Goal: Book appointment/travel/reservation

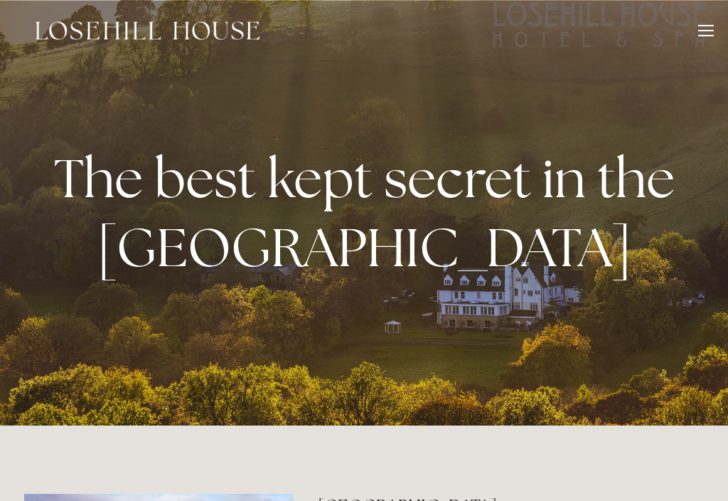
click at [705, 31] on div at bounding box center [706, 33] width 16 height 16
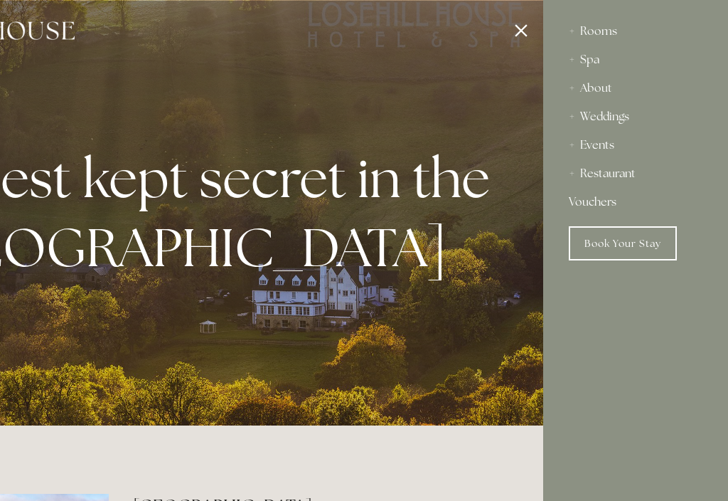
click at [599, 32] on div "Rooms" at bounding box center [636, 31] width 134 height 28
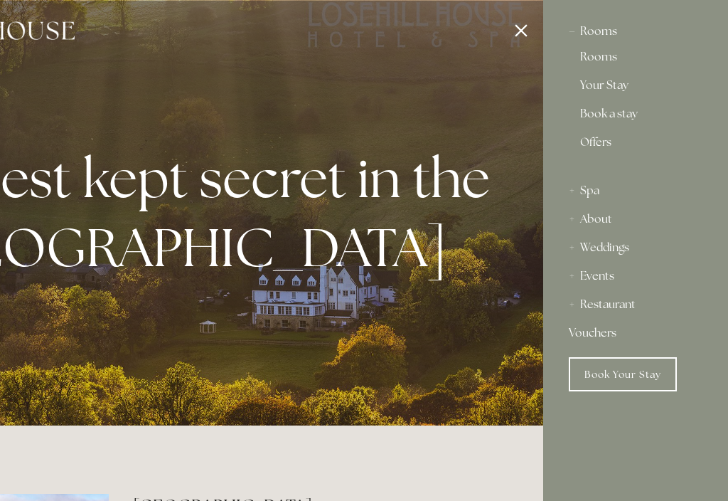
click at [589, 196] on div "Spa" at bounding box center [636, 190] width 134 height 28
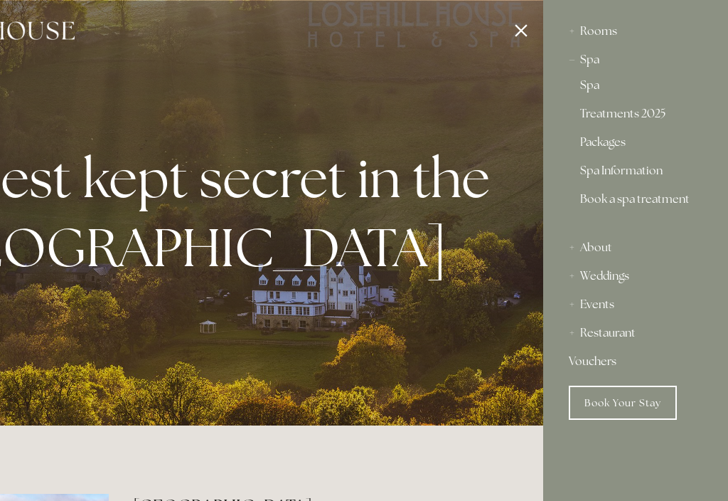
click at [600, 149] on link "Packages" at bounding box center [635, 145] width 111 height 17
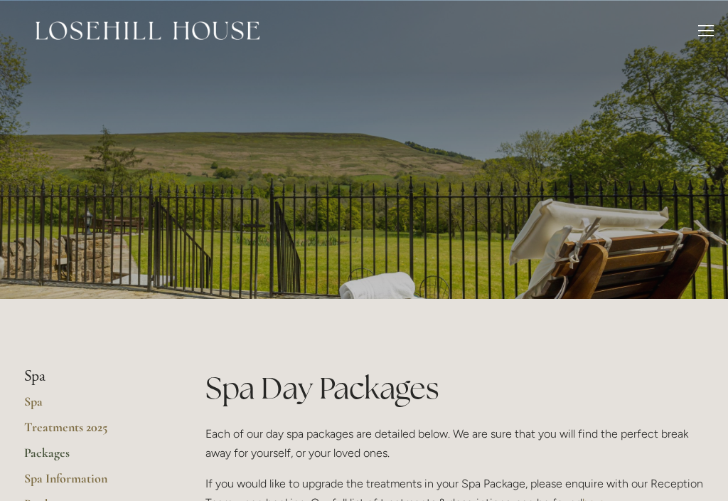
click at [706, 28] on div at bounding box center [706, 33] width 16 height 16
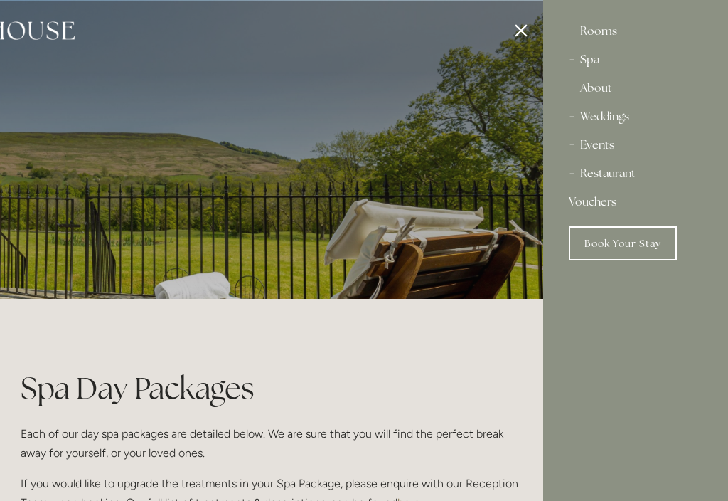
click at [593, 36] on div "Rooms" at bounding box center [636, 31] width 134 height 28
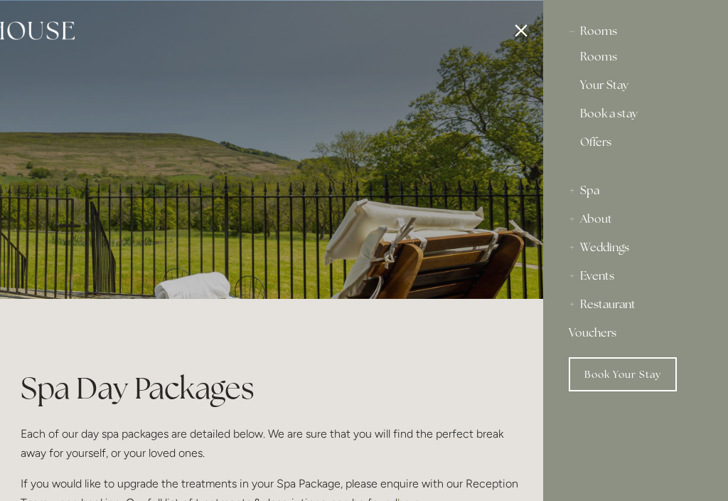
click at [599, 116] on link "Book a stay" at bounding box center [635, 116] width 111 height 17
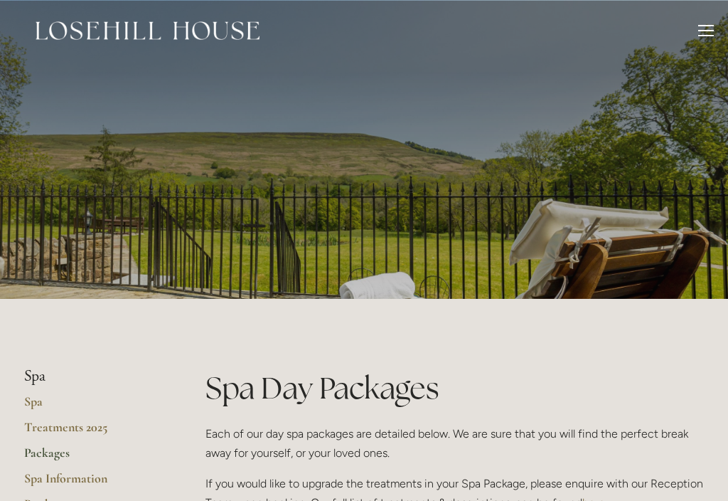
click at [711, 26] on div at bounding box center [706, 33] width 16 height 16
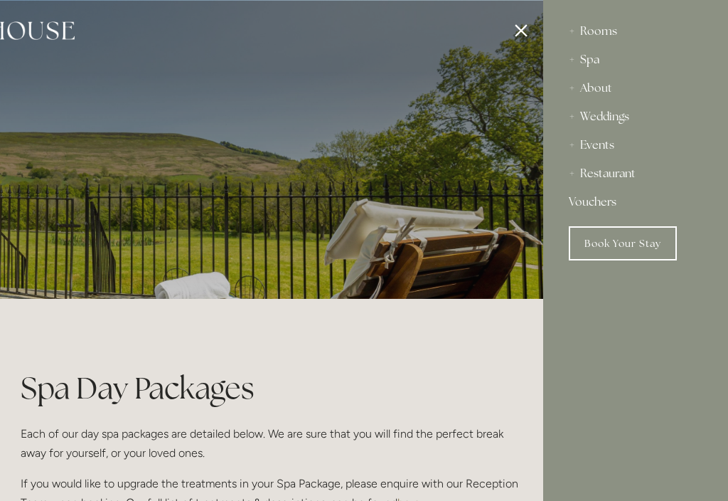
click at [604, 29] on div "Rooms" at bounding box center [636, 31] width 134 height 28
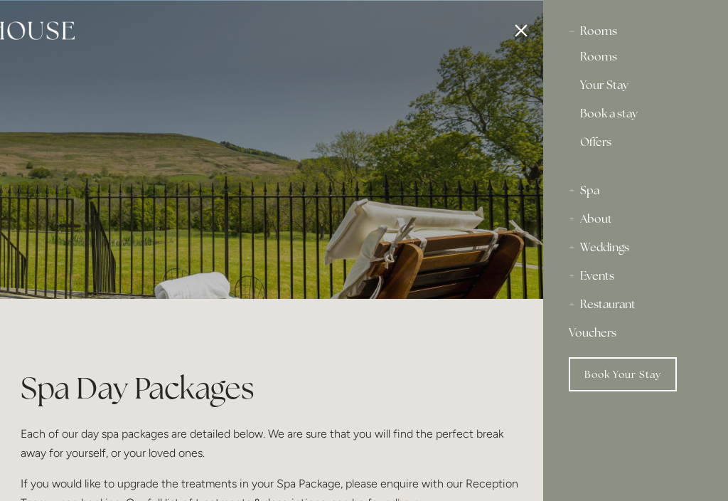
click at [595, 32] on div "Rooms" at bounding box center [636, 31] width 134 height 28
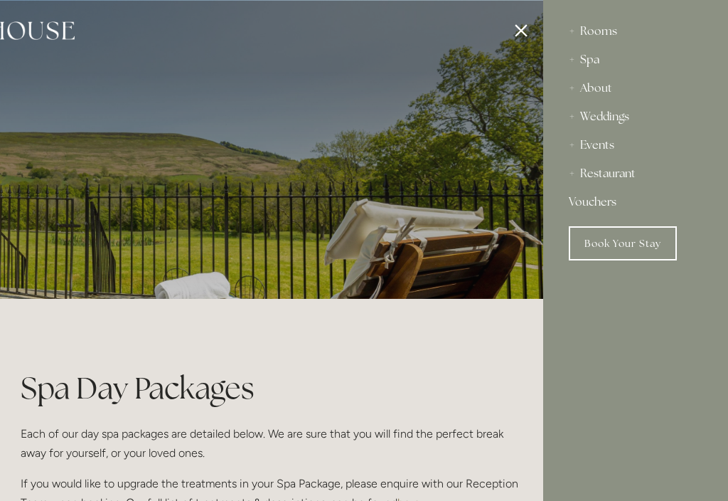
click at [613, 243] on link "Book Your Stay" at bounding box center [623, 243] width 108 height 34
